Goal: Navigation & Orientation: Understand site structure

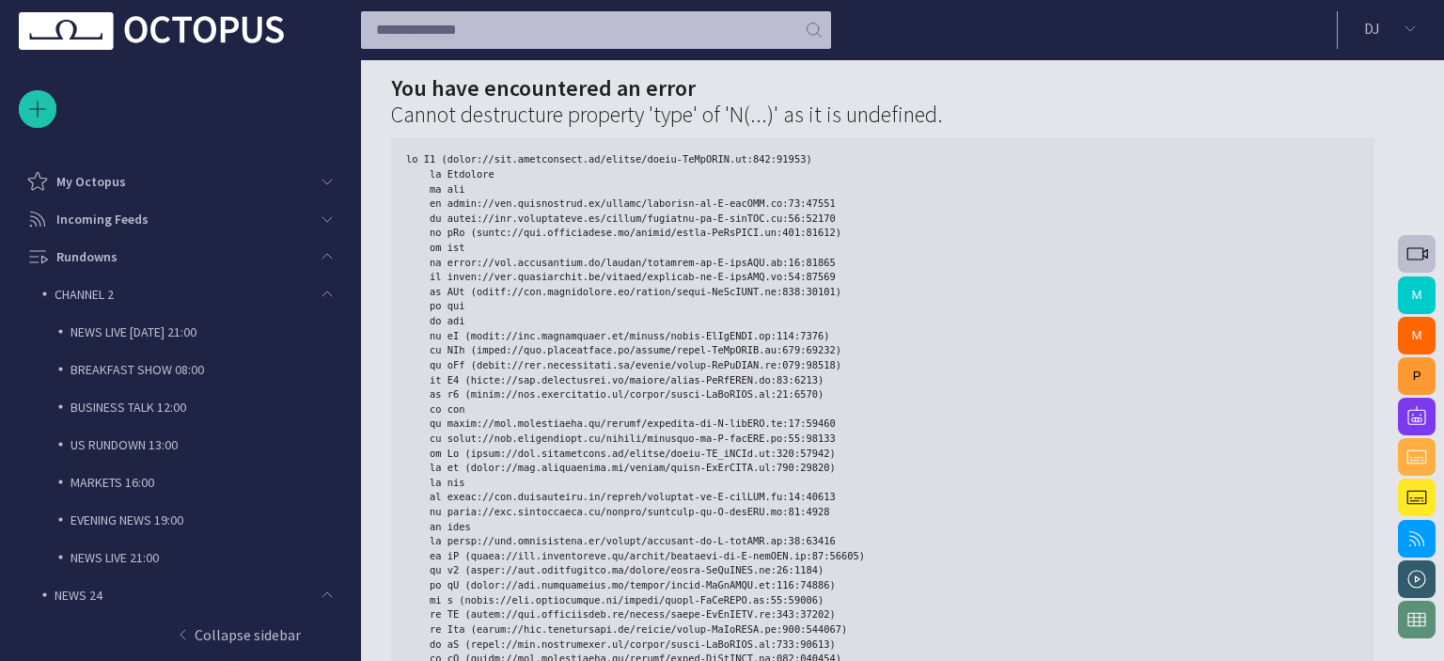
scroll to position [524, 0]
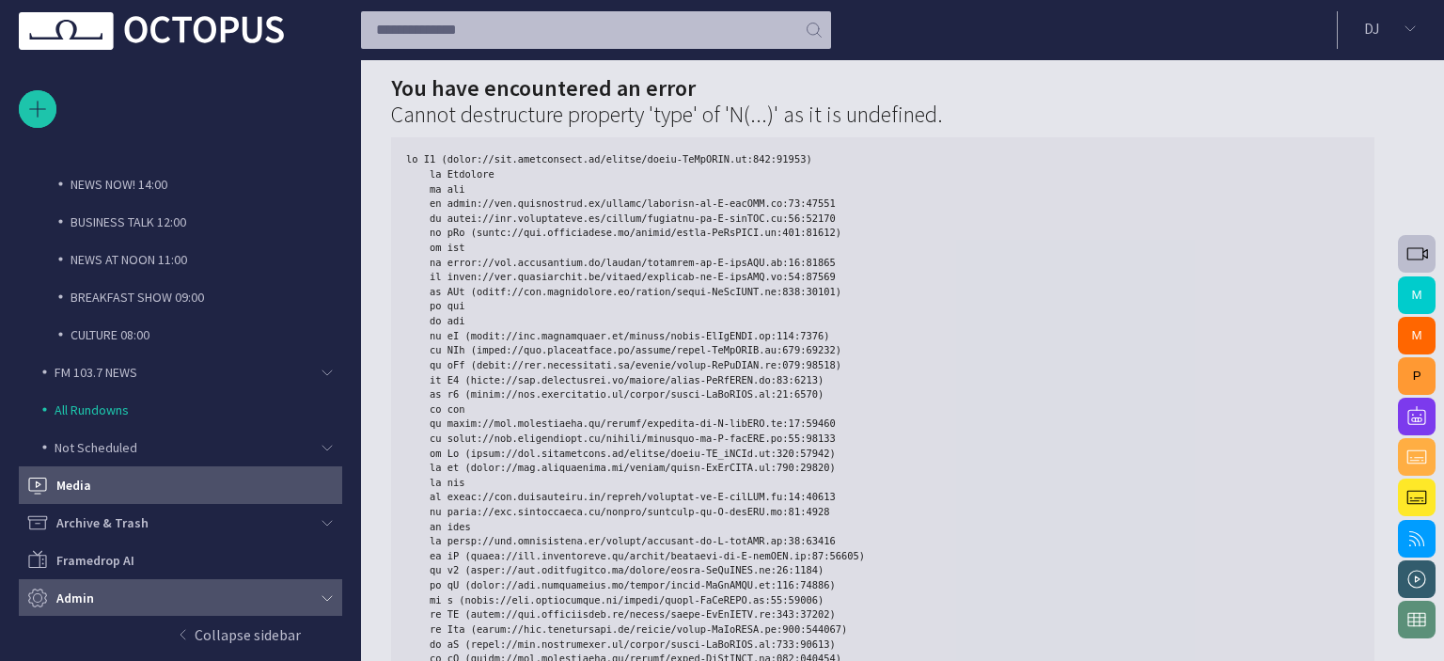
click at [322, 598] on span "main menu" at bounding box center [327, 597] width 15 height 15
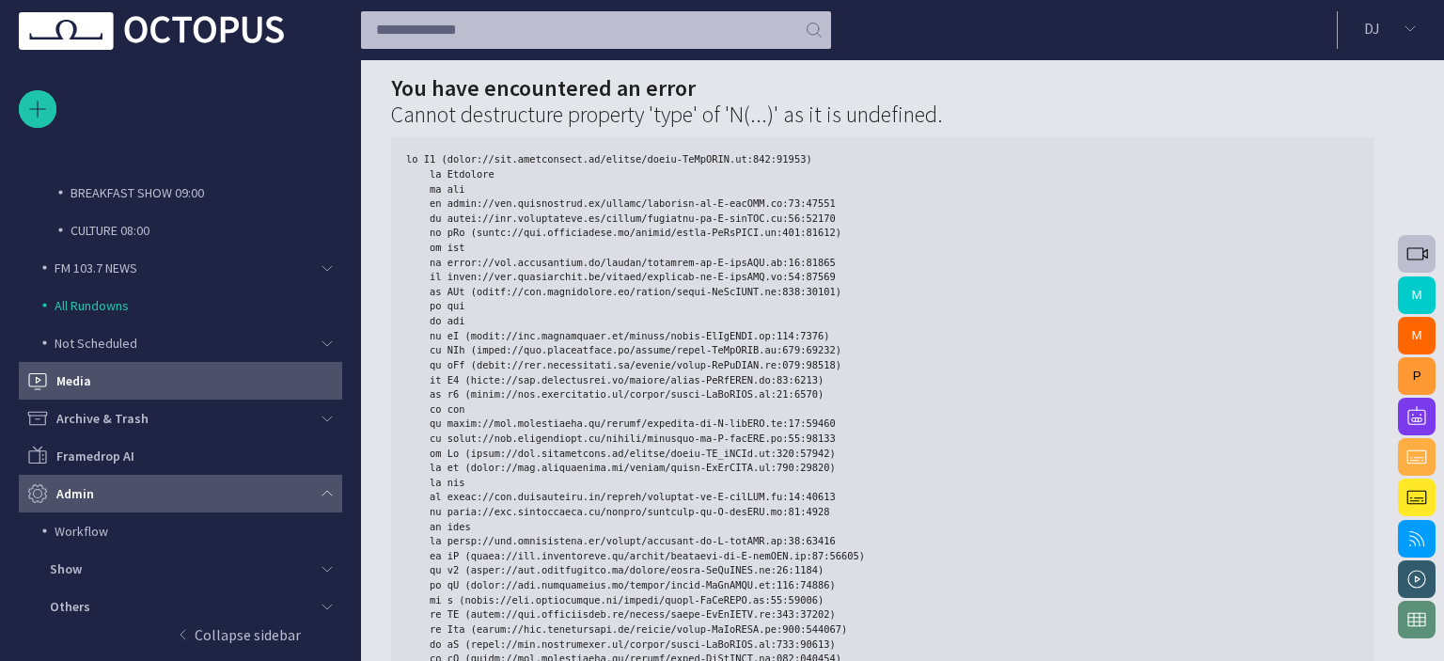
scroll to position [636, 0]
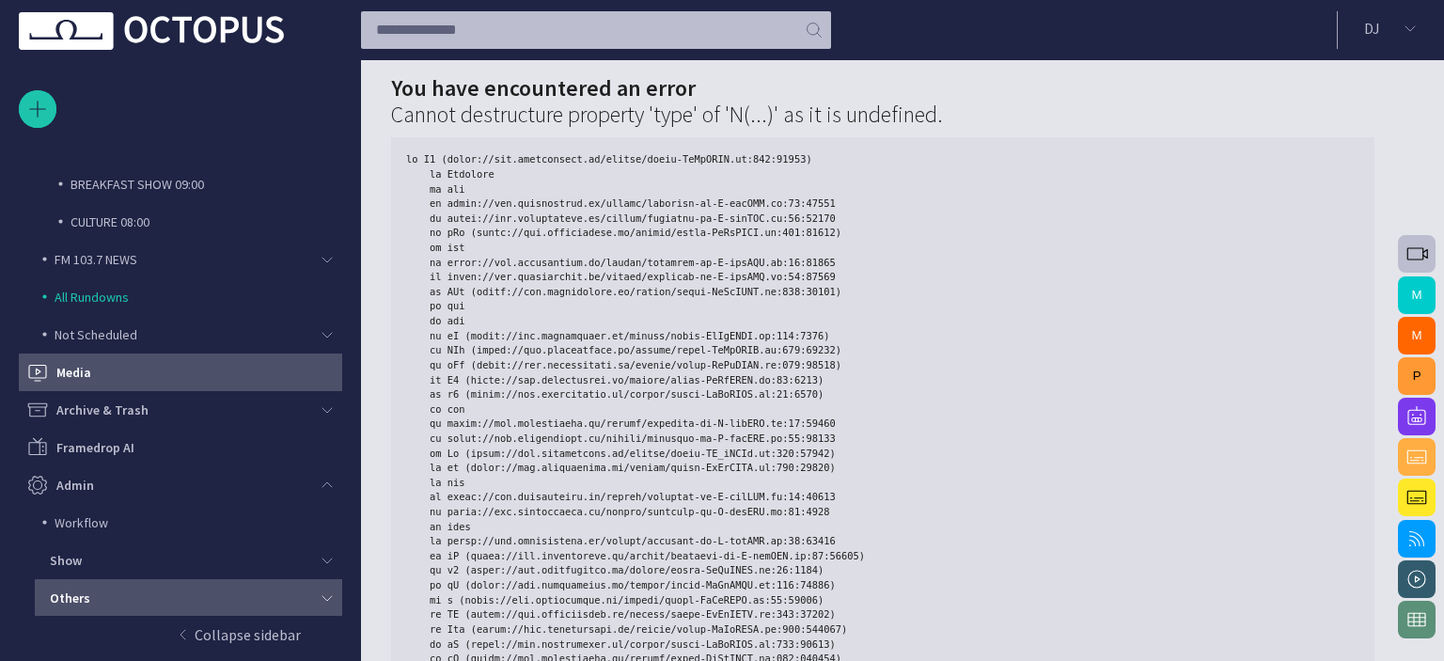
click at [223, 585] on div "Others" at bounding box center [182, 598] width 281 height 26
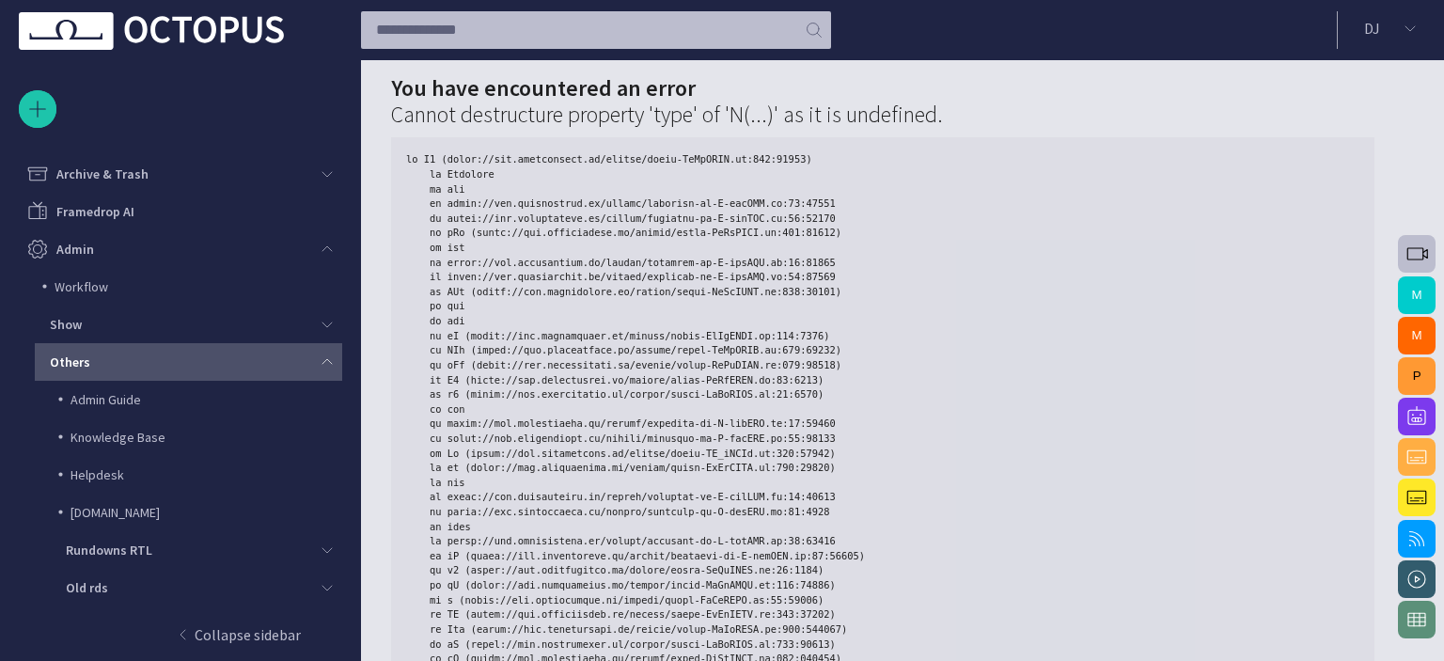
scroll to position [900, 0]
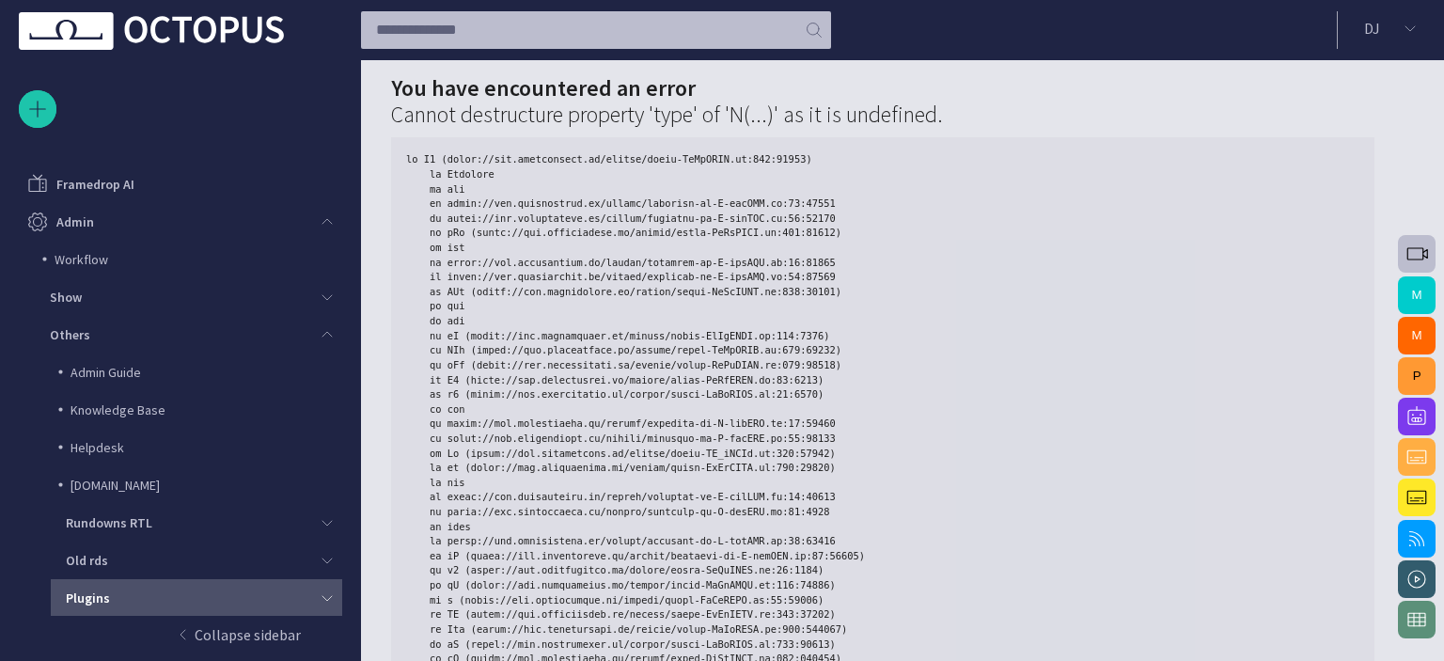
click at [323, 597] on span "main menu" at bounding box center [327, 597] width 15 height 15
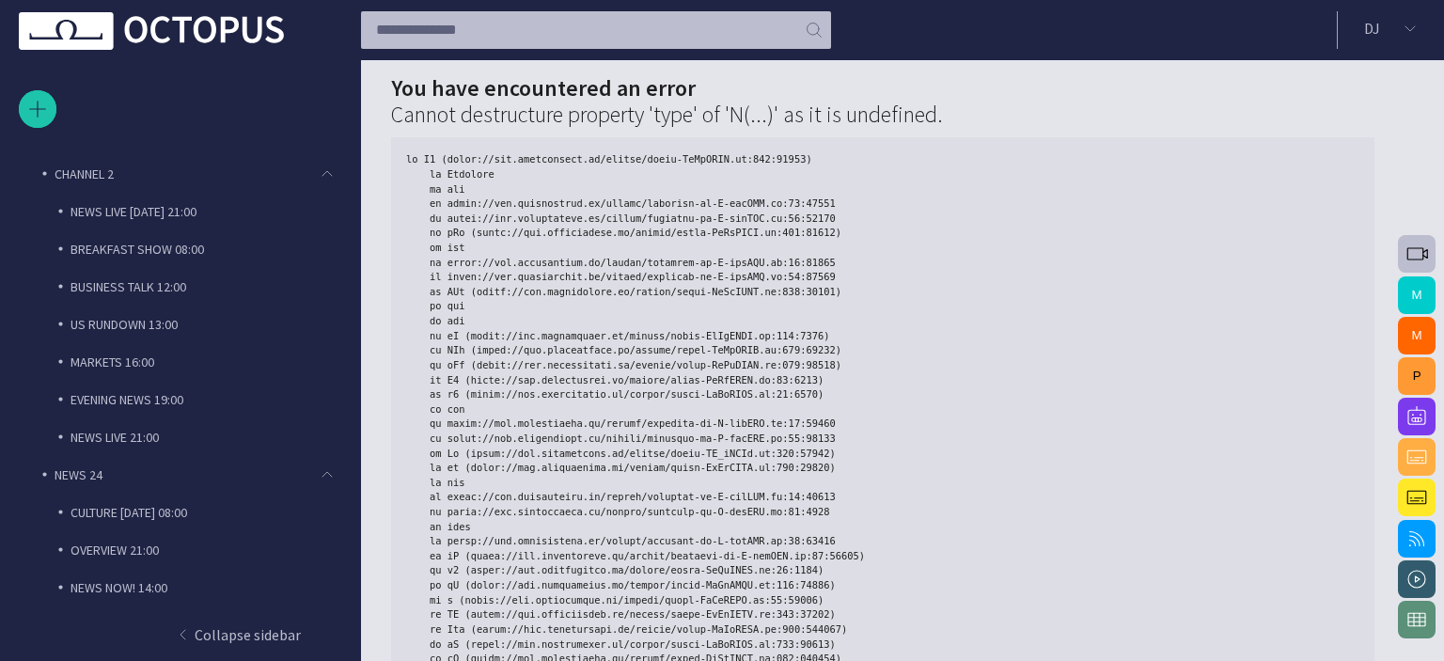
scroll to position [0, 0]
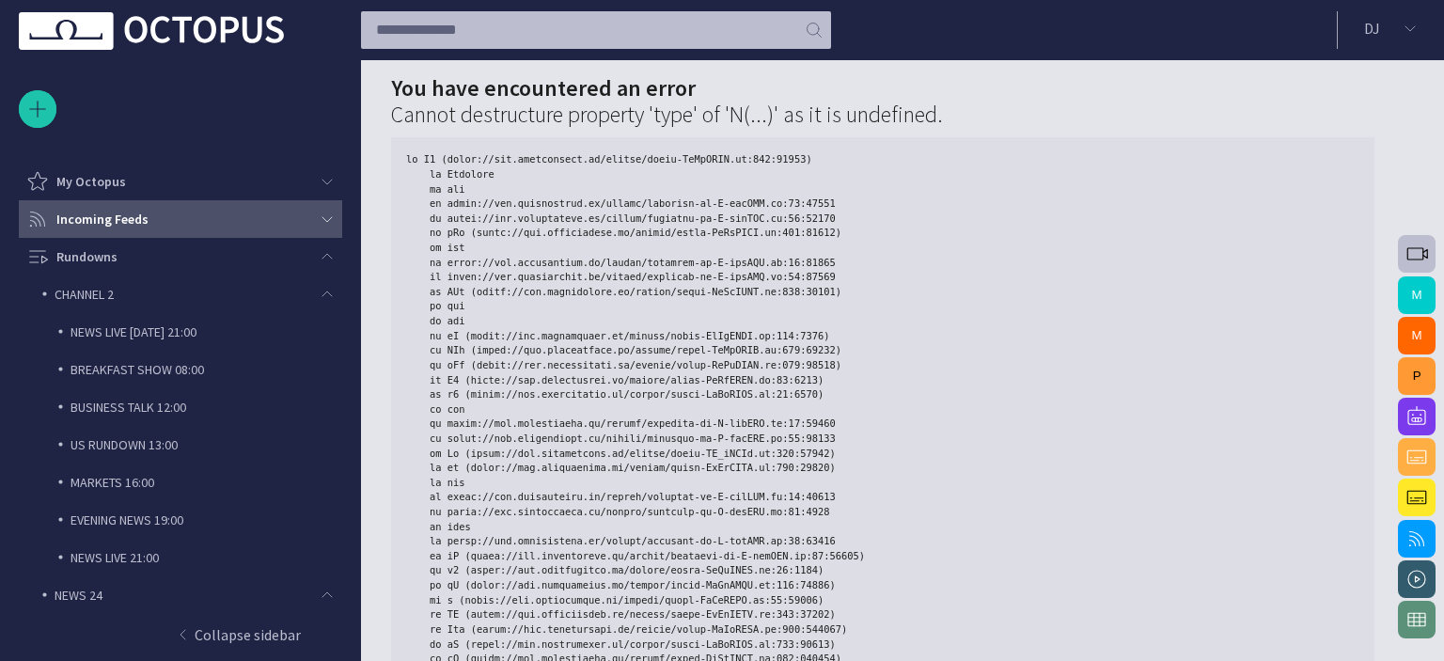
click at [195, 225] on div "Incoming Feeds" at bounding box center [174, 219] width 297 height 30
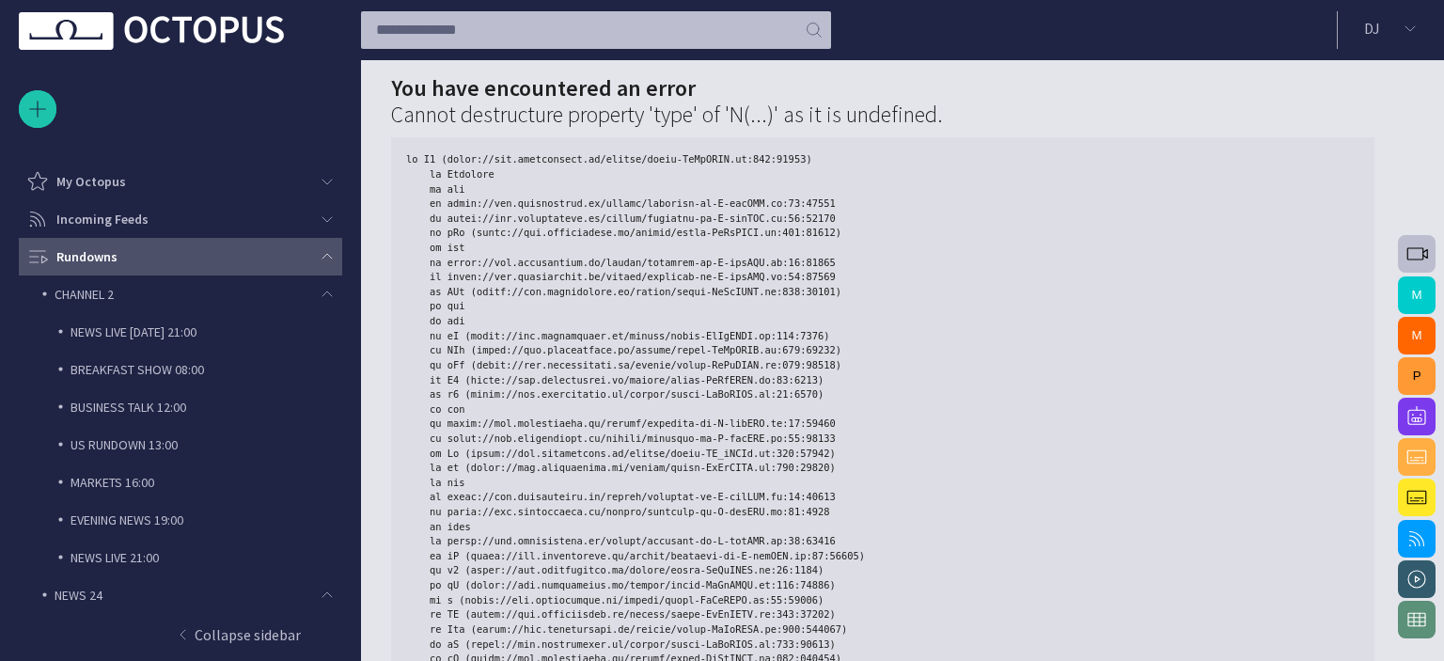
click at [316, 248] on div "Rundowns" at bounding box center [174, 257] width 297 height 30
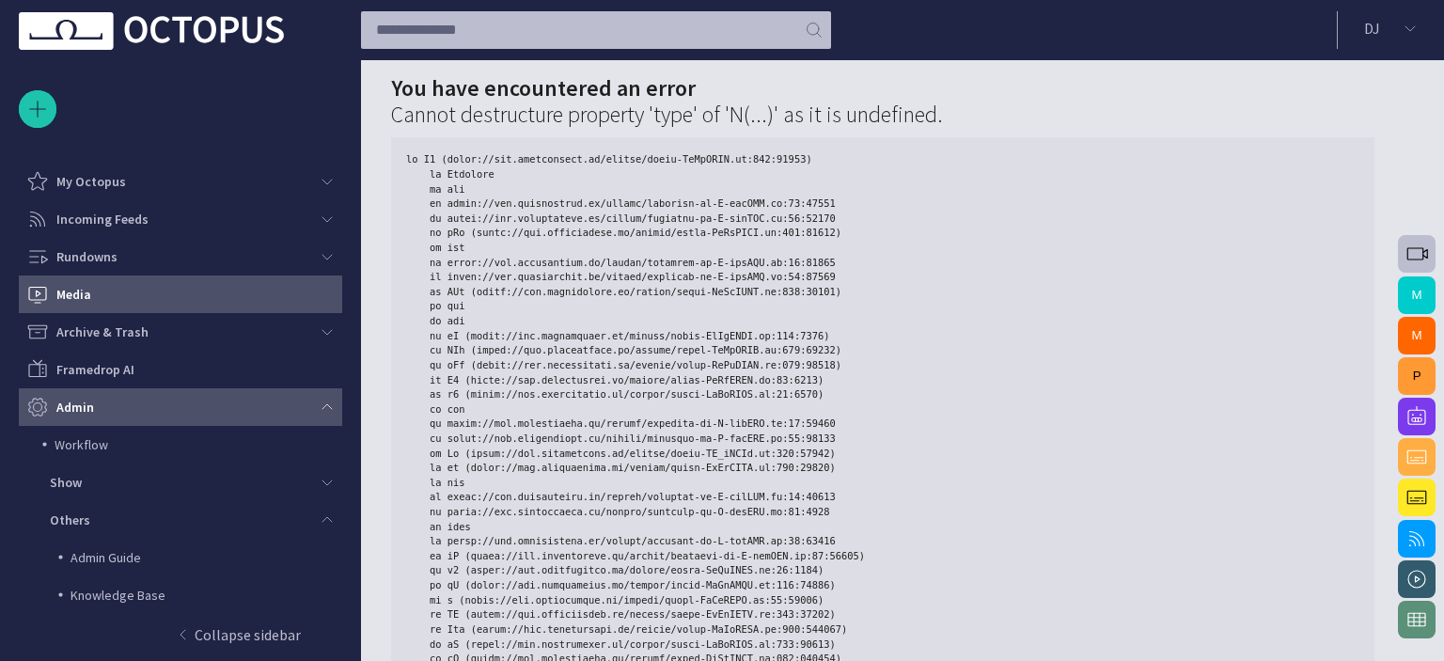
click at [334, 412] on div "Admin" at bounding box center [180, 407] width 323 height 38
